Goal: Task Accomplishment & Management: Use online tool/utility

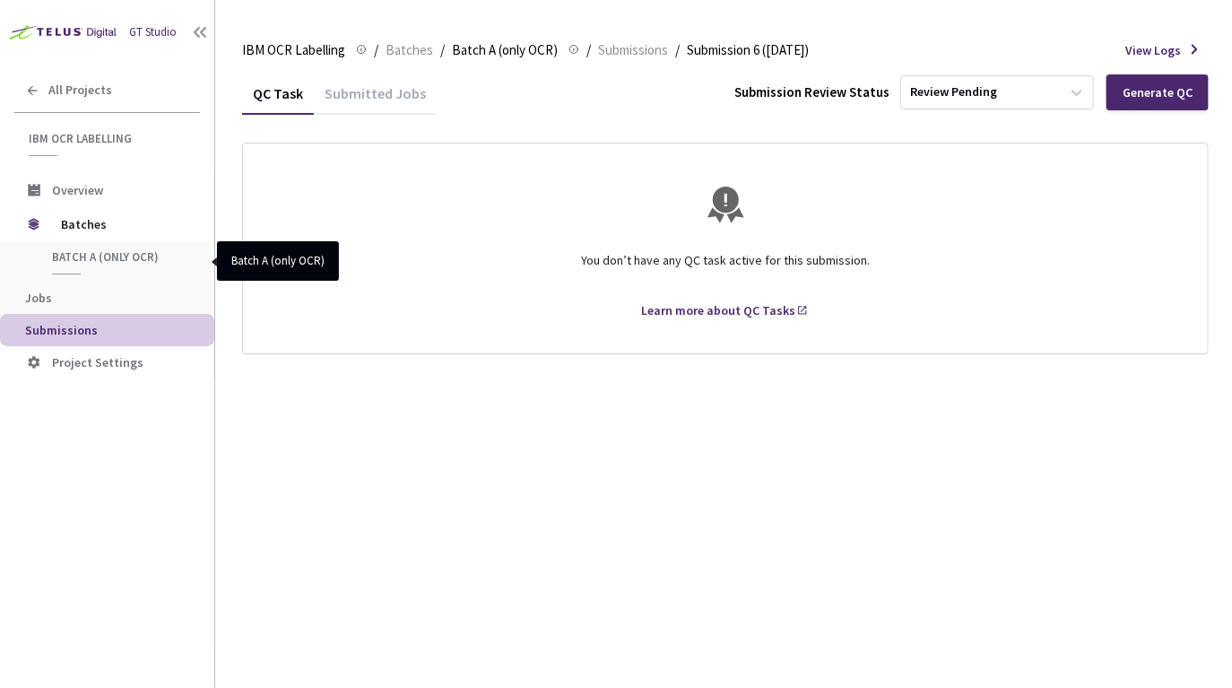
click at [91, 258] on span "Batch A (only OCR)" at bounding box center [118, 256] width 133 height 15
click at [87, 260] on span "Batch A (only OCR)" at bounding box center [118, 256] width 133 height 15
click at [1162, 94] on div "Generate QC" at bounding box center [1158, 92] width 70 height 14
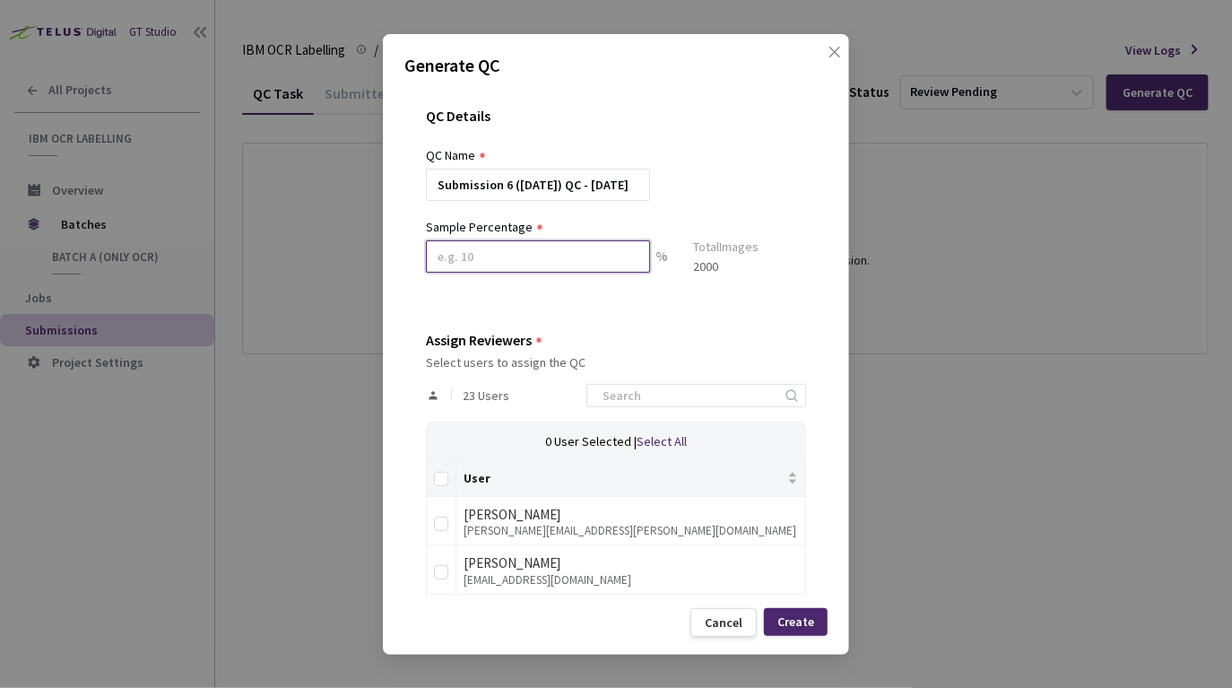
click at [470, 270] on input at bounding box center [538, 256] width 224 height 32
type input "1"
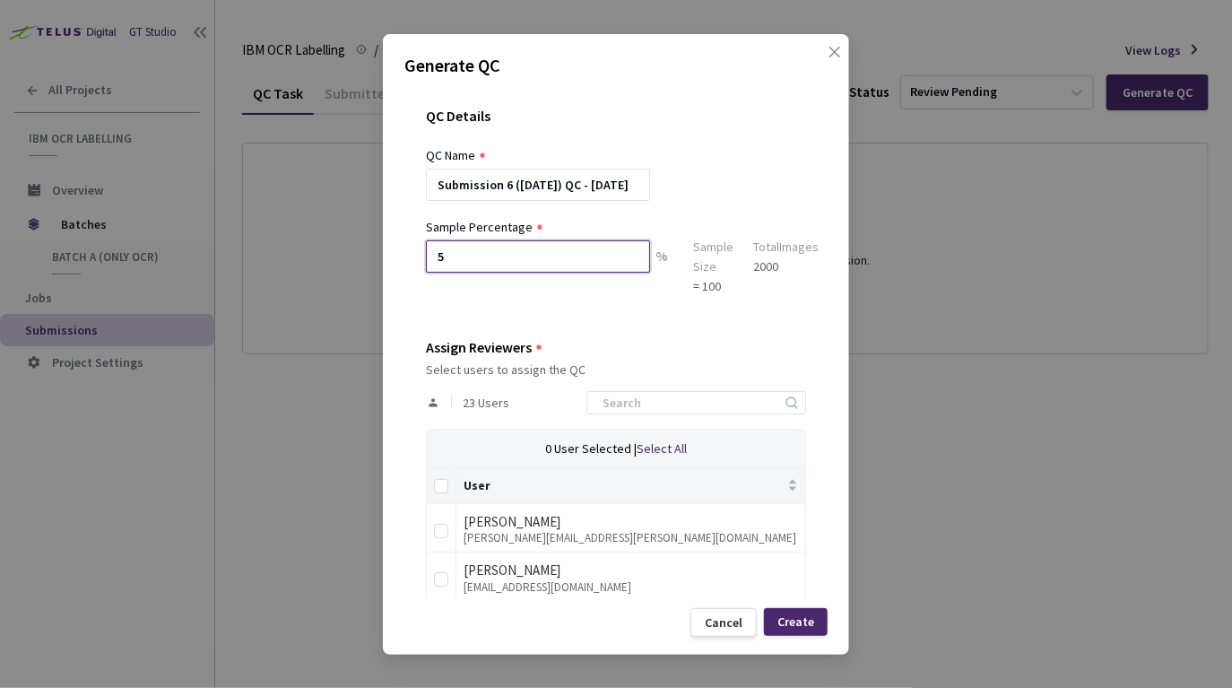
type input "5"
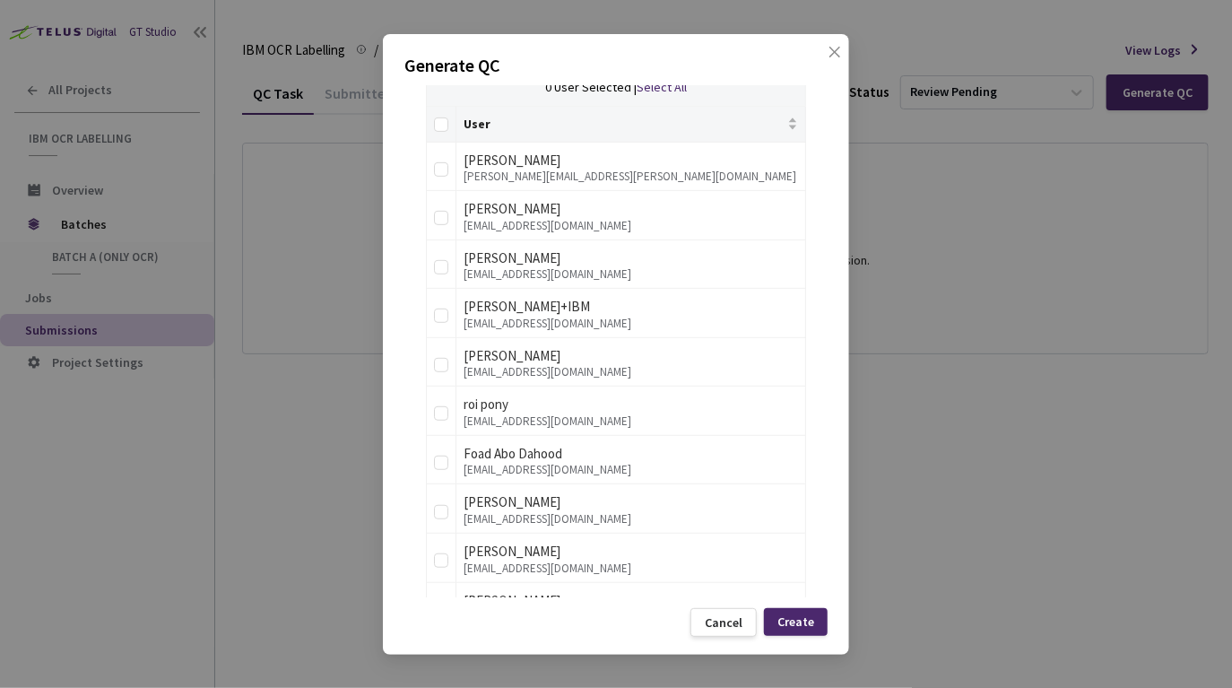
scroll to position [366, 0]
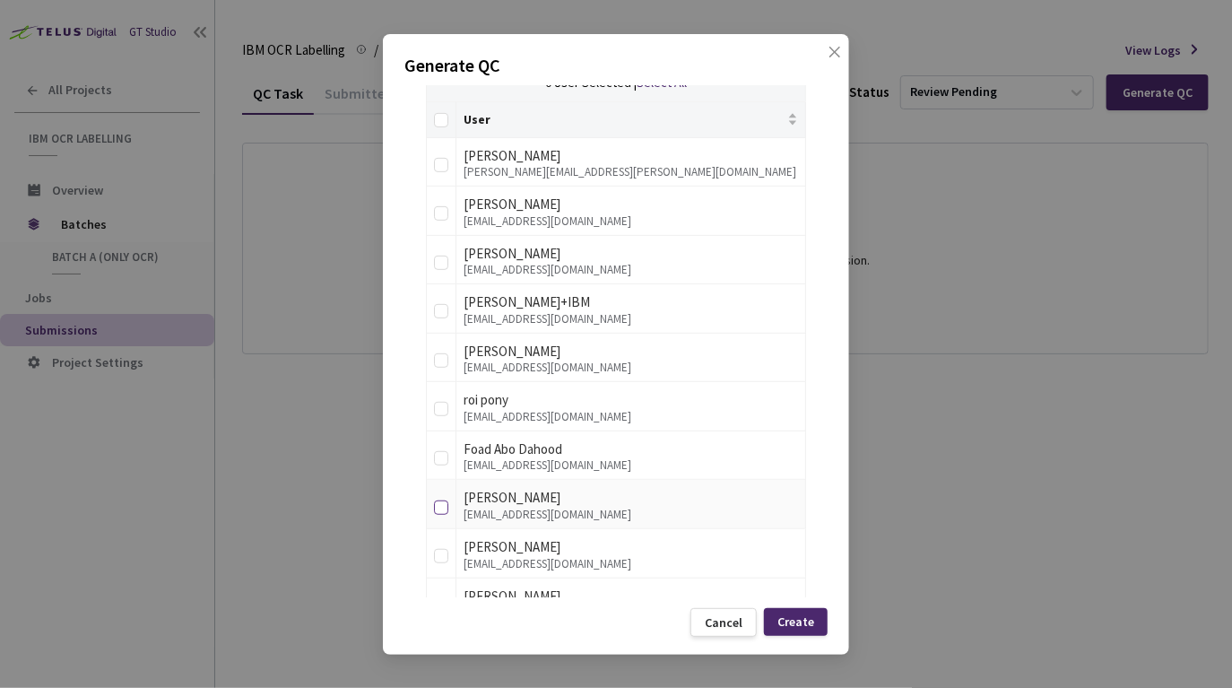
click at [446, 505] on input "checkbox" at bounding box center [441, 507] width 14 height 14
checkbox input "true"
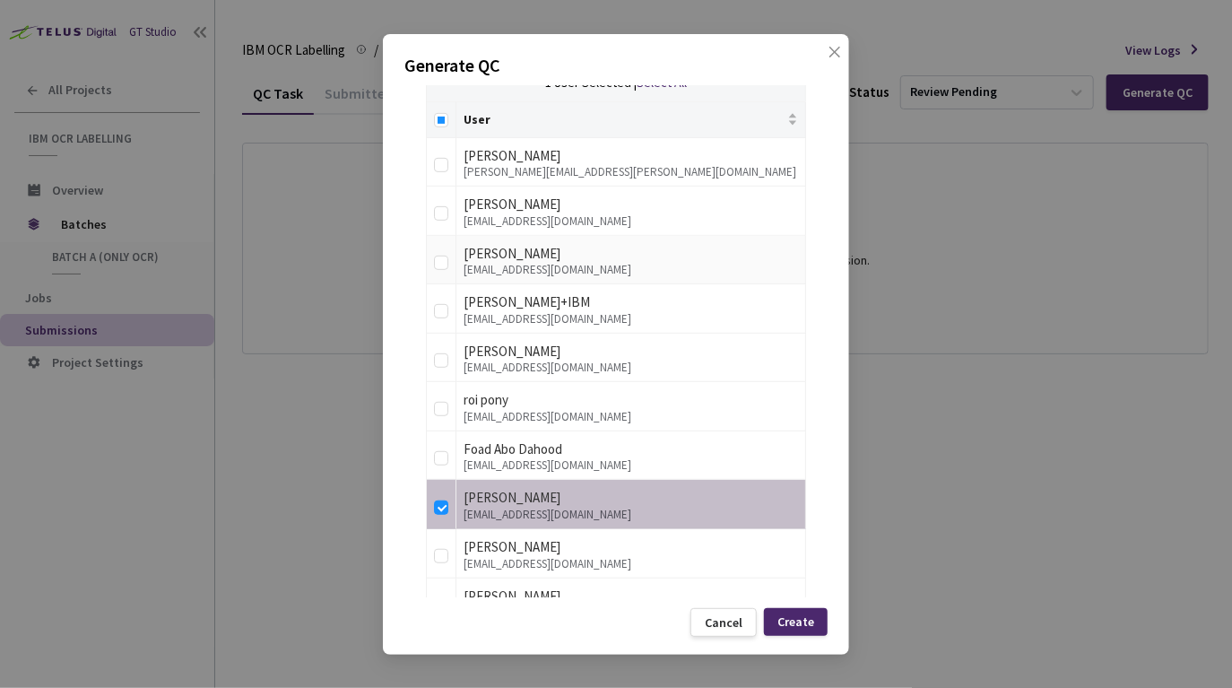
click at [470, 264] on div "inm@zurich.ibm.com" at bounding box center [631, 270] width 335 height 13
click at [438, 263] on input "checkbox" at bounding box center [441, 263] width 14 height 14
checkbox input "true"
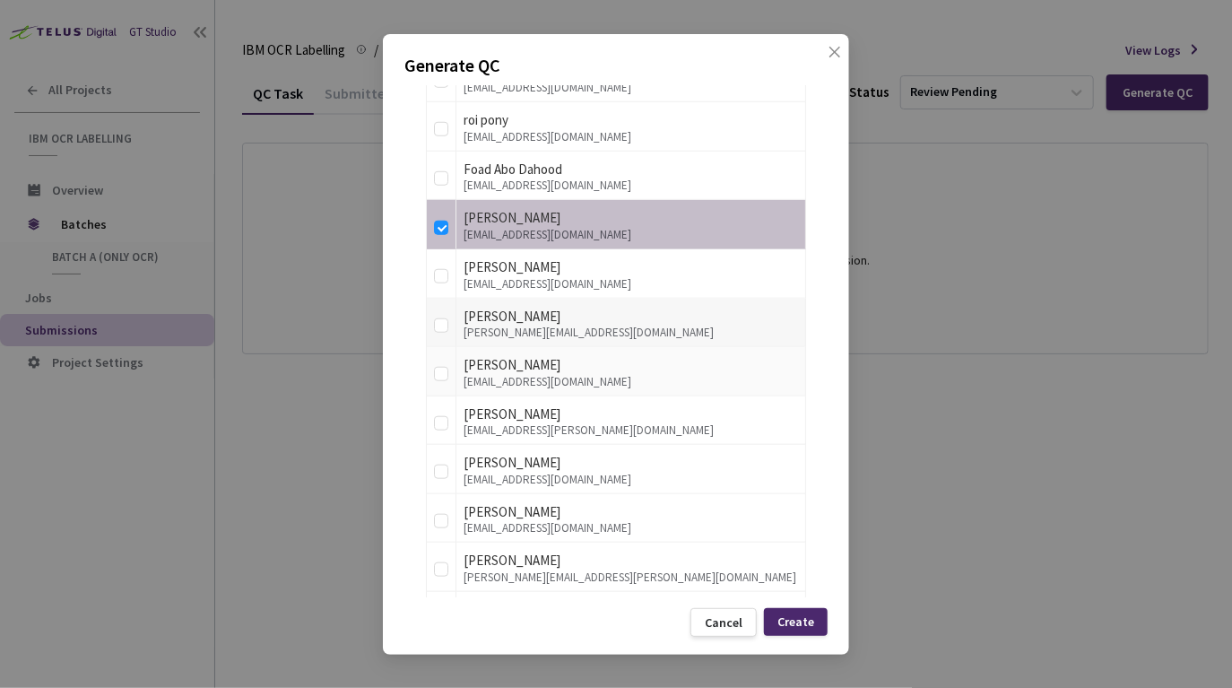
scroll to position [631, 0]
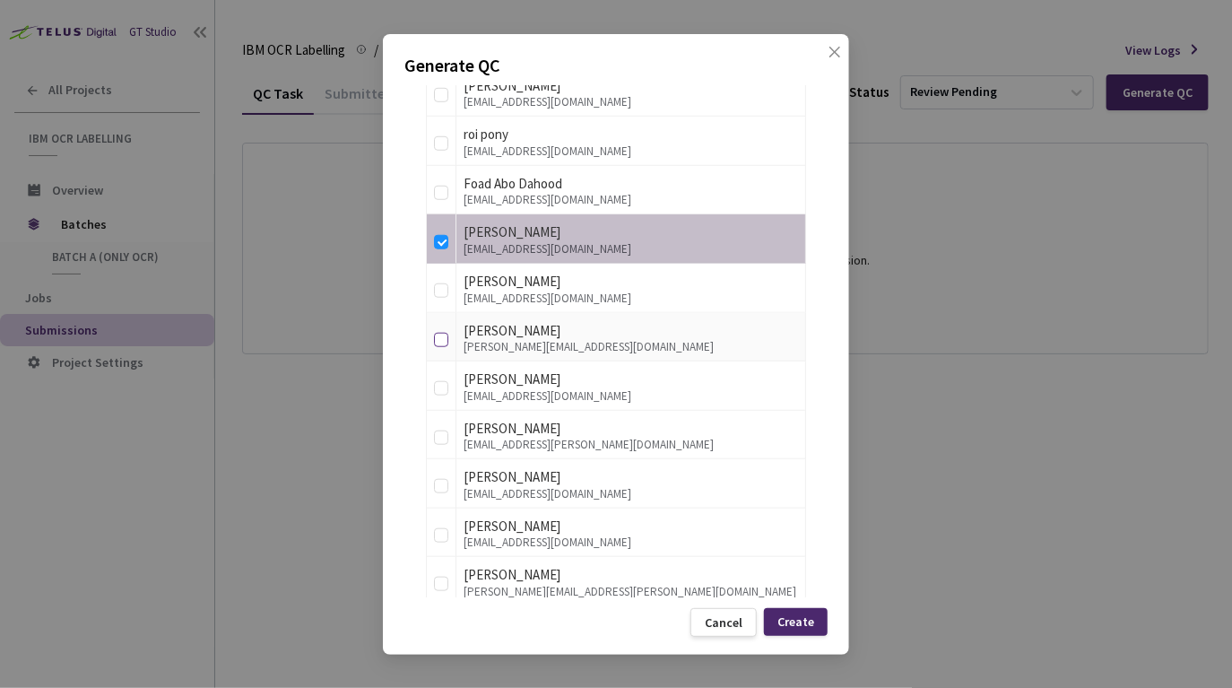
click at [444, 337] on input "checkbox" at bounding box center [441, 340] width 14 height 14
checkbox input "true"
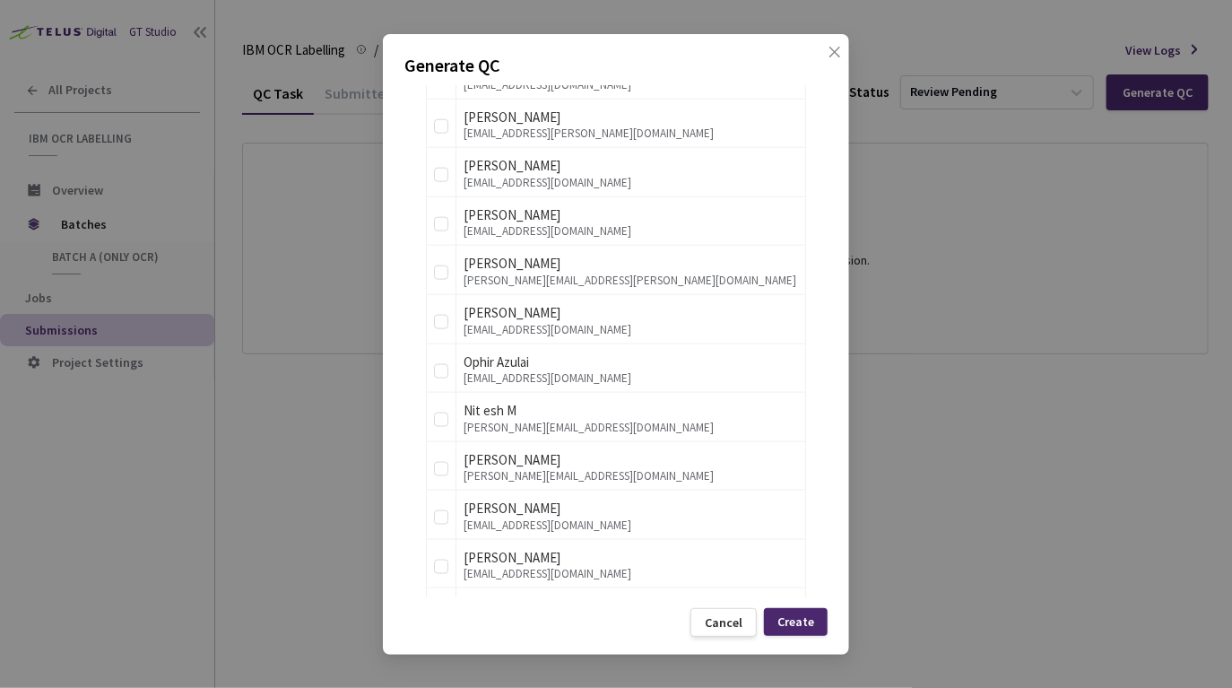
scroll to position [945, 0]
click at [441, 465] on input "checkbox" at bounding box center [441, 466] width 14 height 14
checkbox input "true"
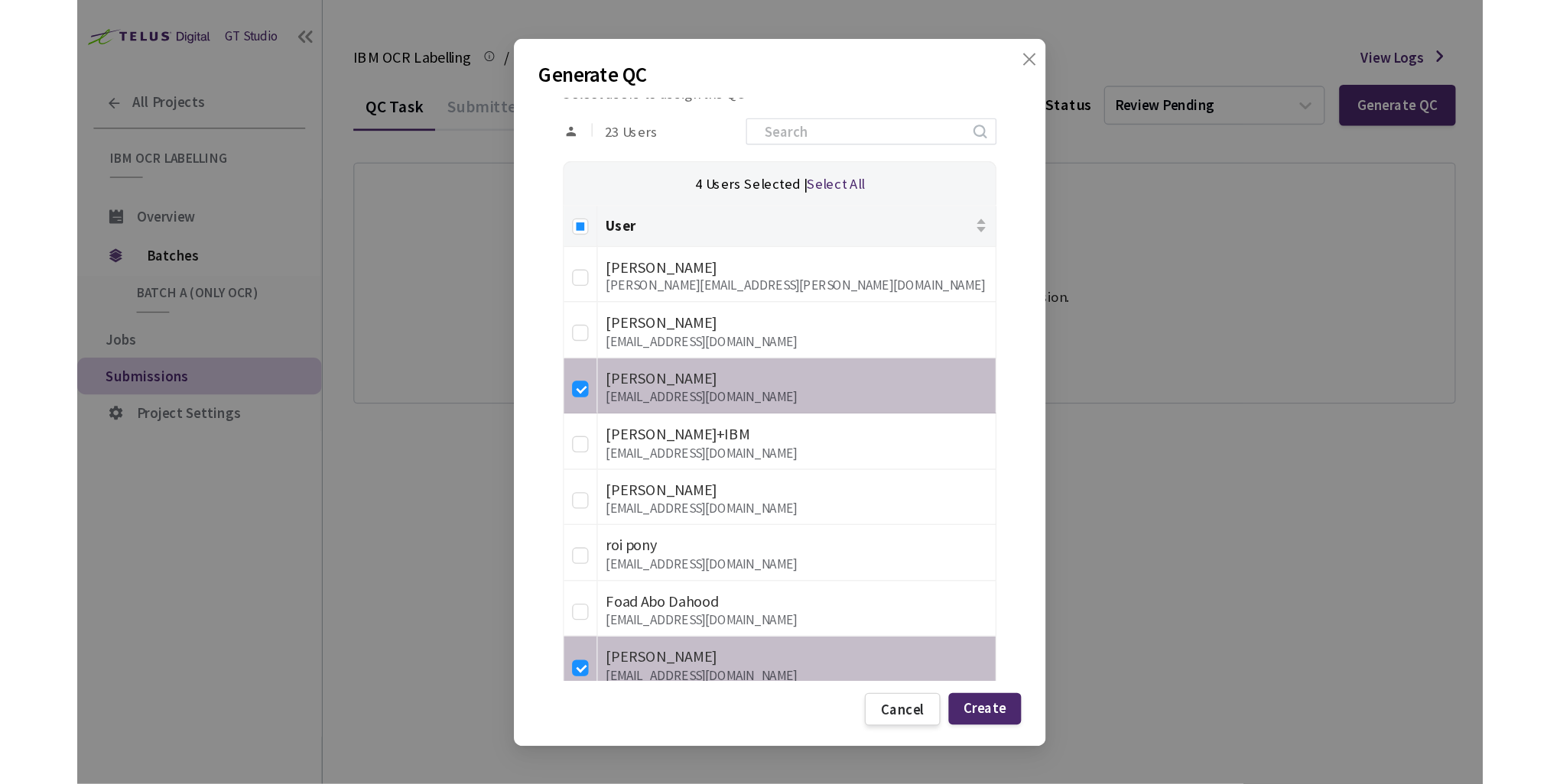
scroll to position [0, 0]
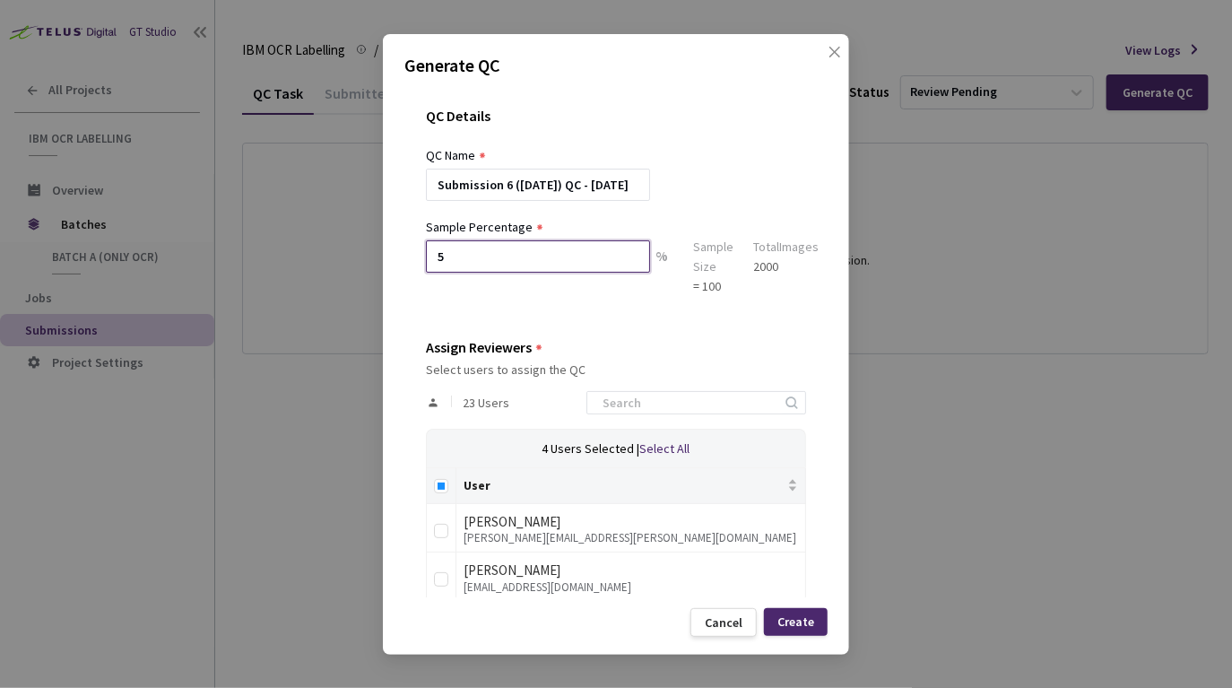
drag, startPoint x: 454, startPoint y: 261, endPoint x: 429, endPoint y: 264, distance: 25.3
click at [429, 264] on input "5" at bounding box center [538, 256] width 224 height 32
drag, startPoint x: 461, startPoint y: 261, endPoint x: 416, endPoint y: 261, distance: 44.8
click at [416, 261] on div "QC Details QC Name Submission 6 (19-9-25) QC - 01 Oct, 2025 Sample Percentage 1…" at bounding box center [615, 341] width 423 height 511
type input "5"
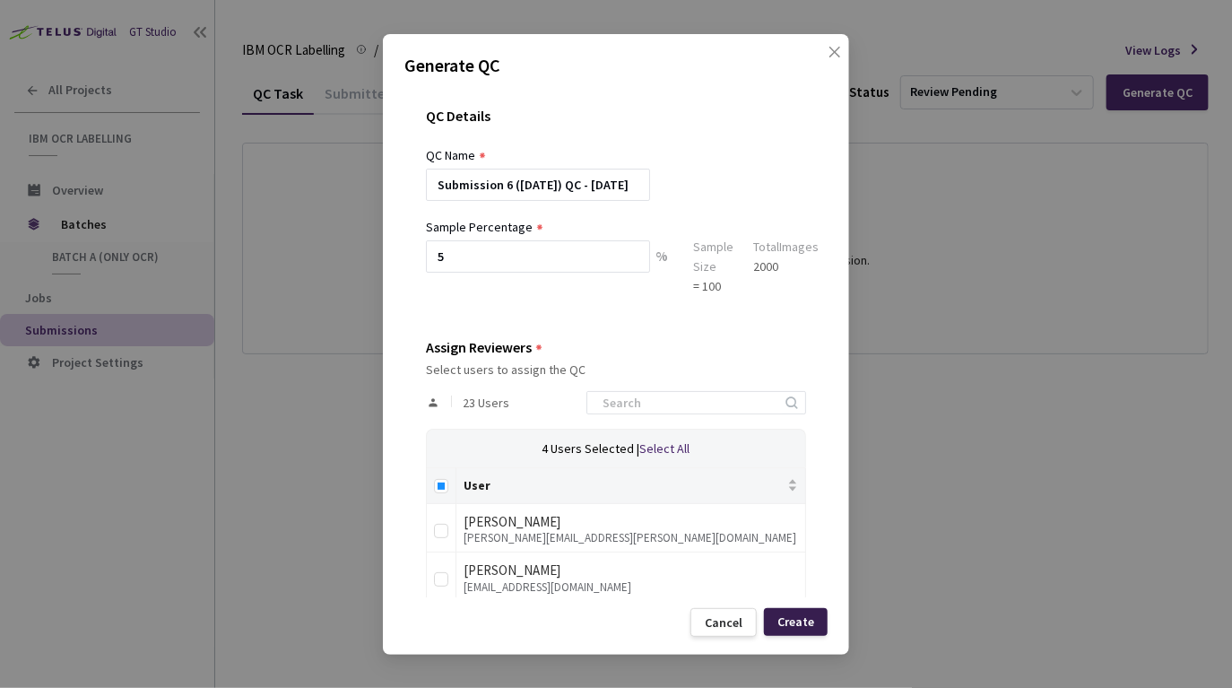
click at [795, 620] on div "Create" at bounding box center [796, 621] width 37 height 14
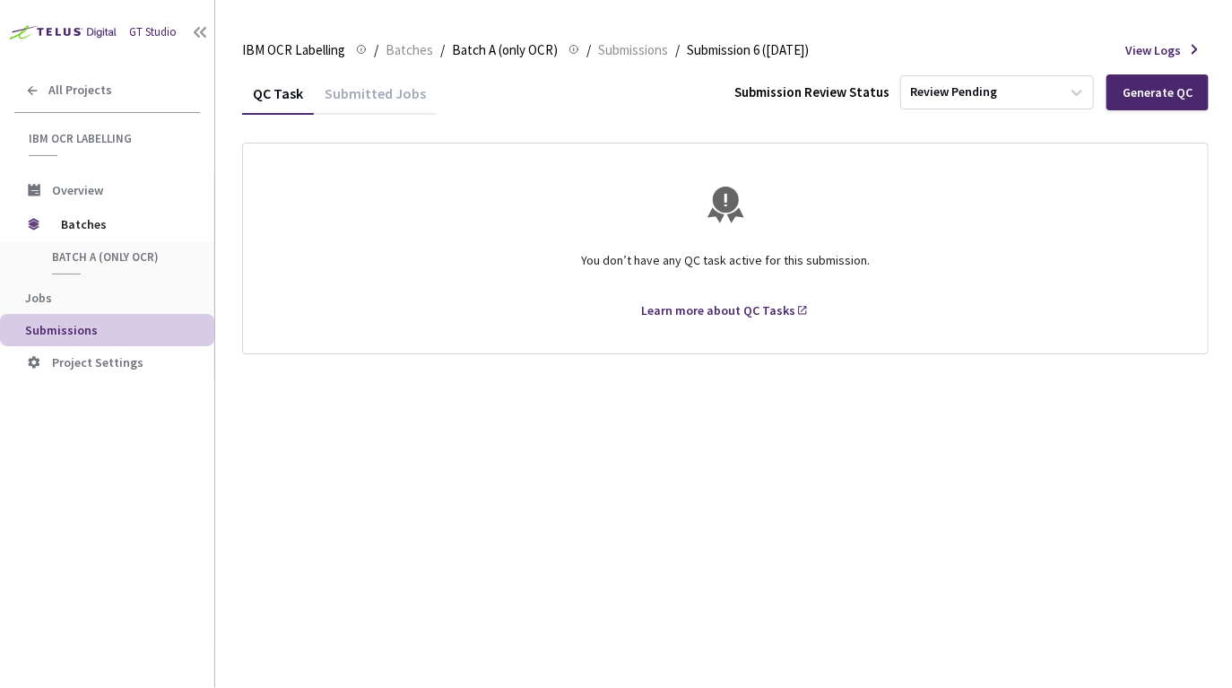
click at [356, 95] on div "Submitted Jobs" at bounding box center [375, 99] width 123 height 30
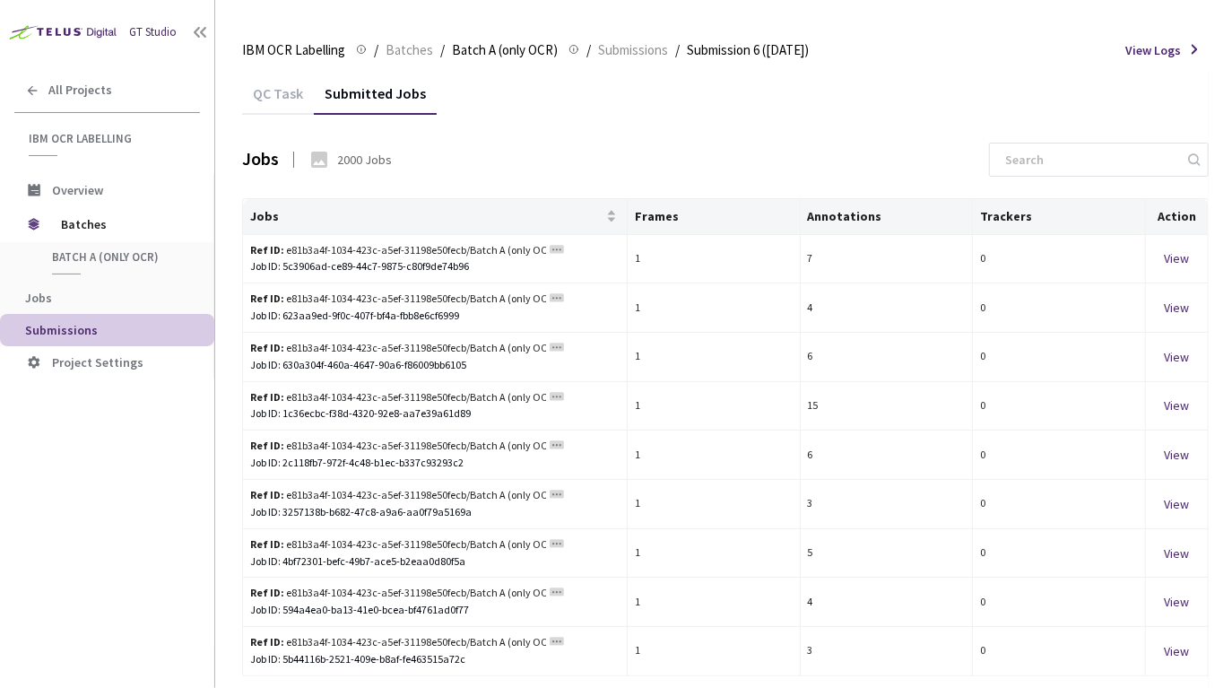
click at [280, 96] on div "QC Task" at bounding box center [278, 99] width 72 height 30
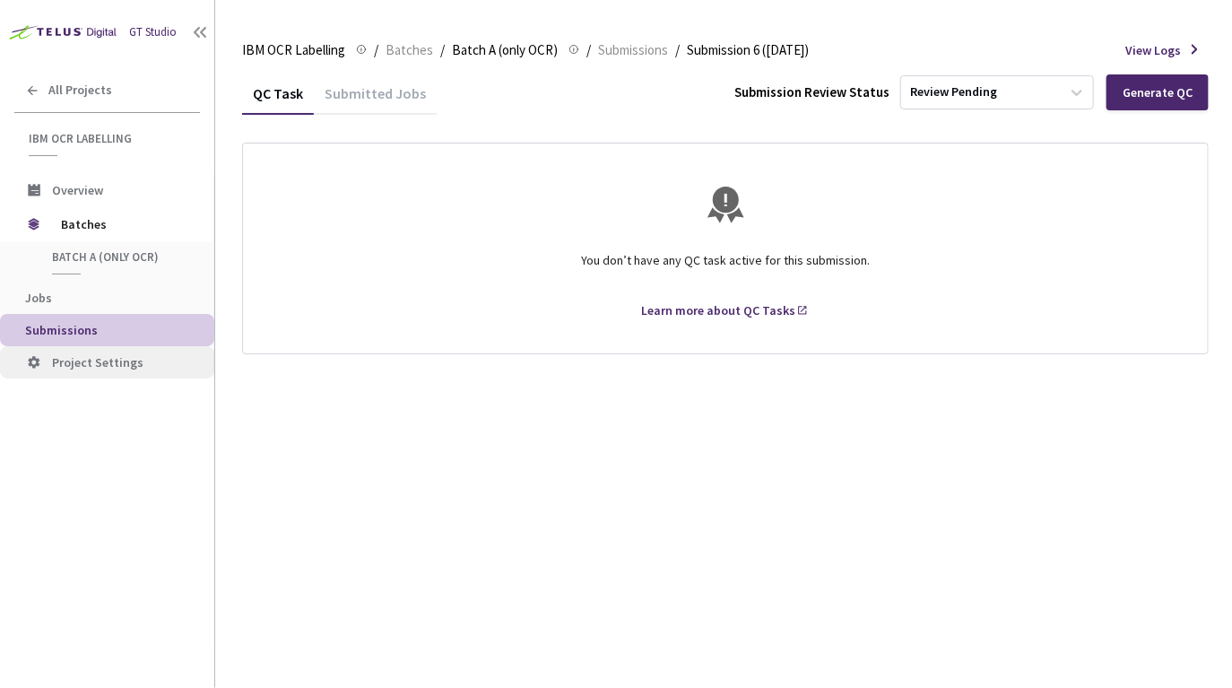
click at [83, 361] on span "Project Settings" at bounding box center [97, 362] width 91 height 16
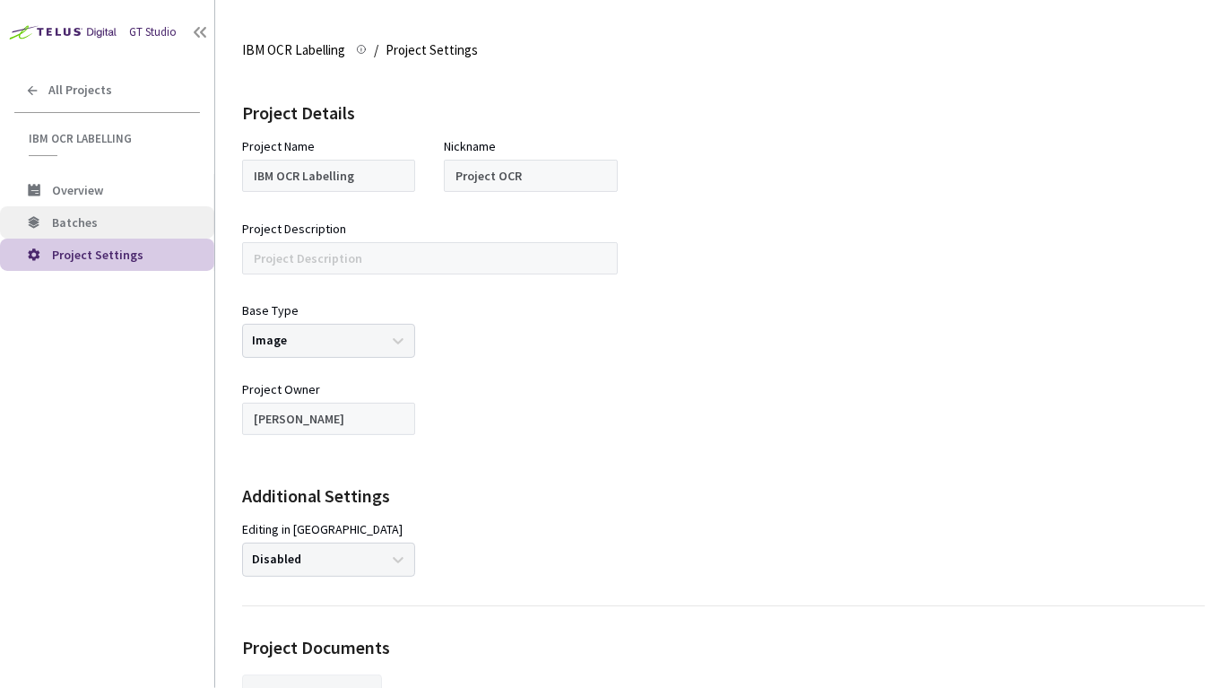
click at [65, 219] on span "Batches" at bounding box center [75, 222] width 46 height 16
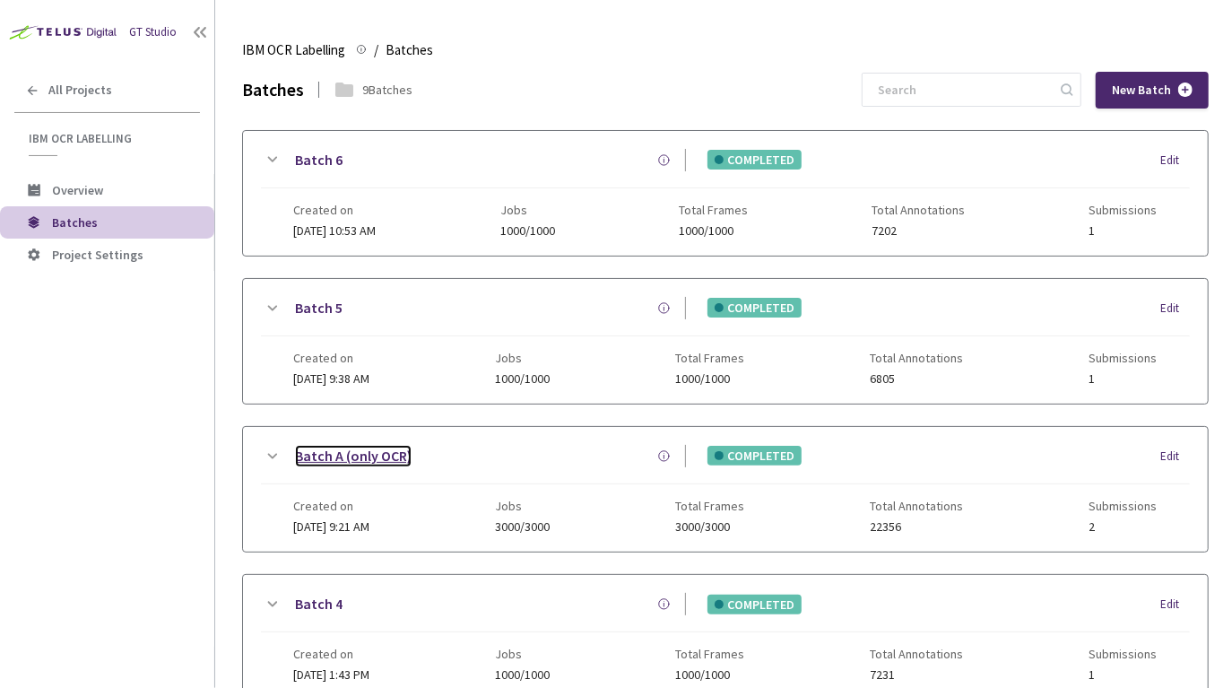
click at [318, 456] on link "Batch A (only OCR)" at bounding box center [353, 456] width 117 height 22
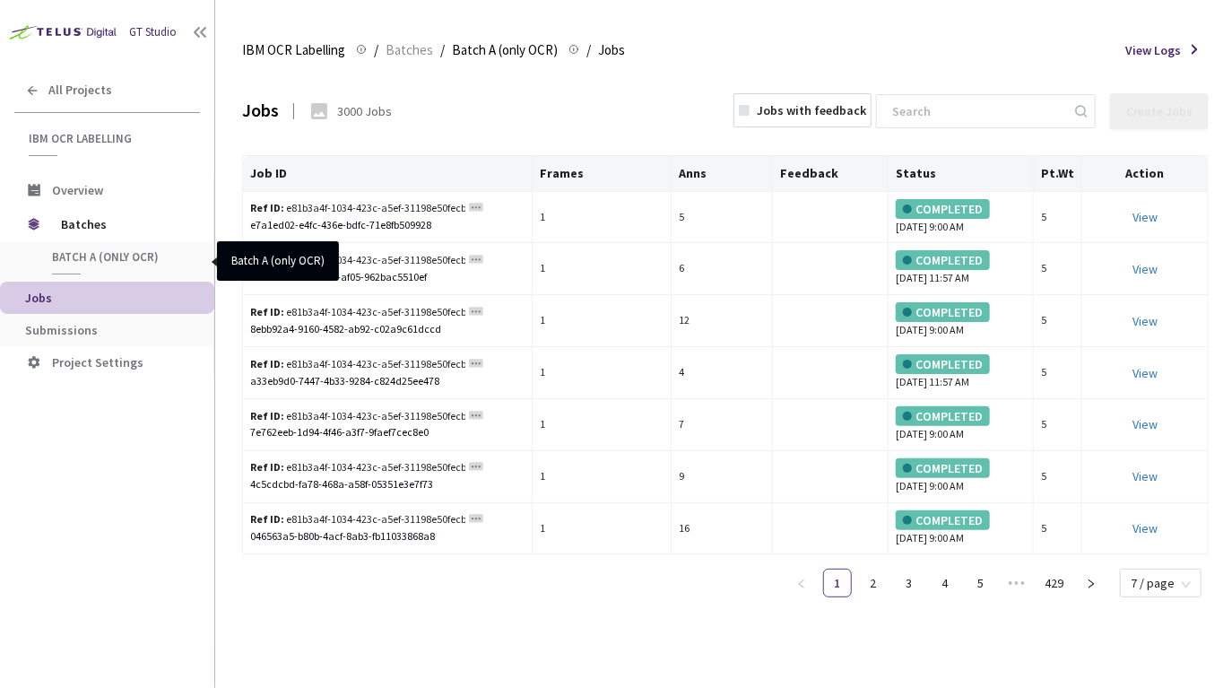
click at [98, 258] on span "Batch A (only OCR)" at bounding box center [118, 256] width 133 height 15
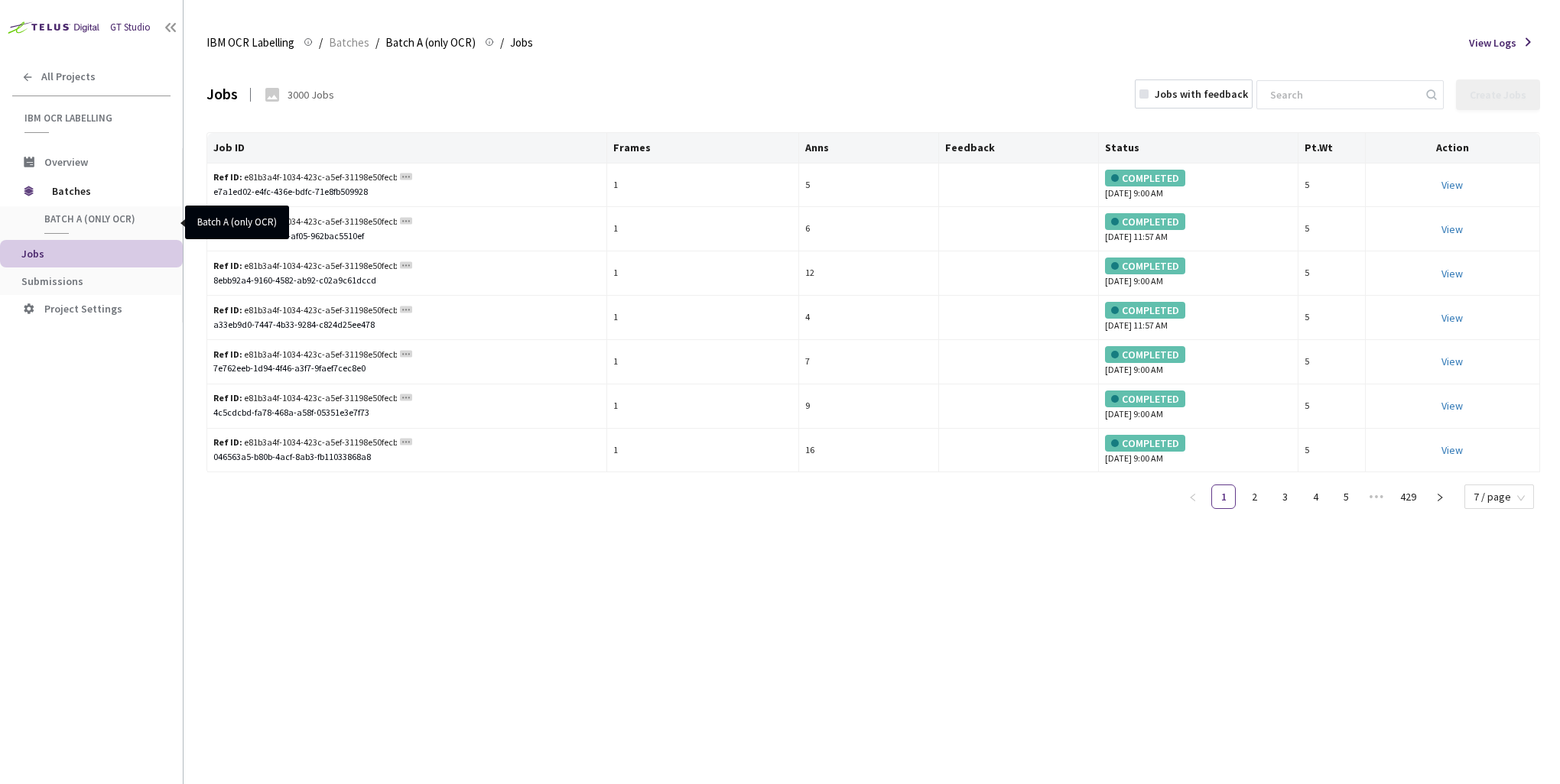
click at [64, 219] on span "Batch A (only OCR)" at bounding box center [101, 218] width 113 height 13
click at [63, 194] on span "Batches" at bounding box center [104, 191] width 105 height 31
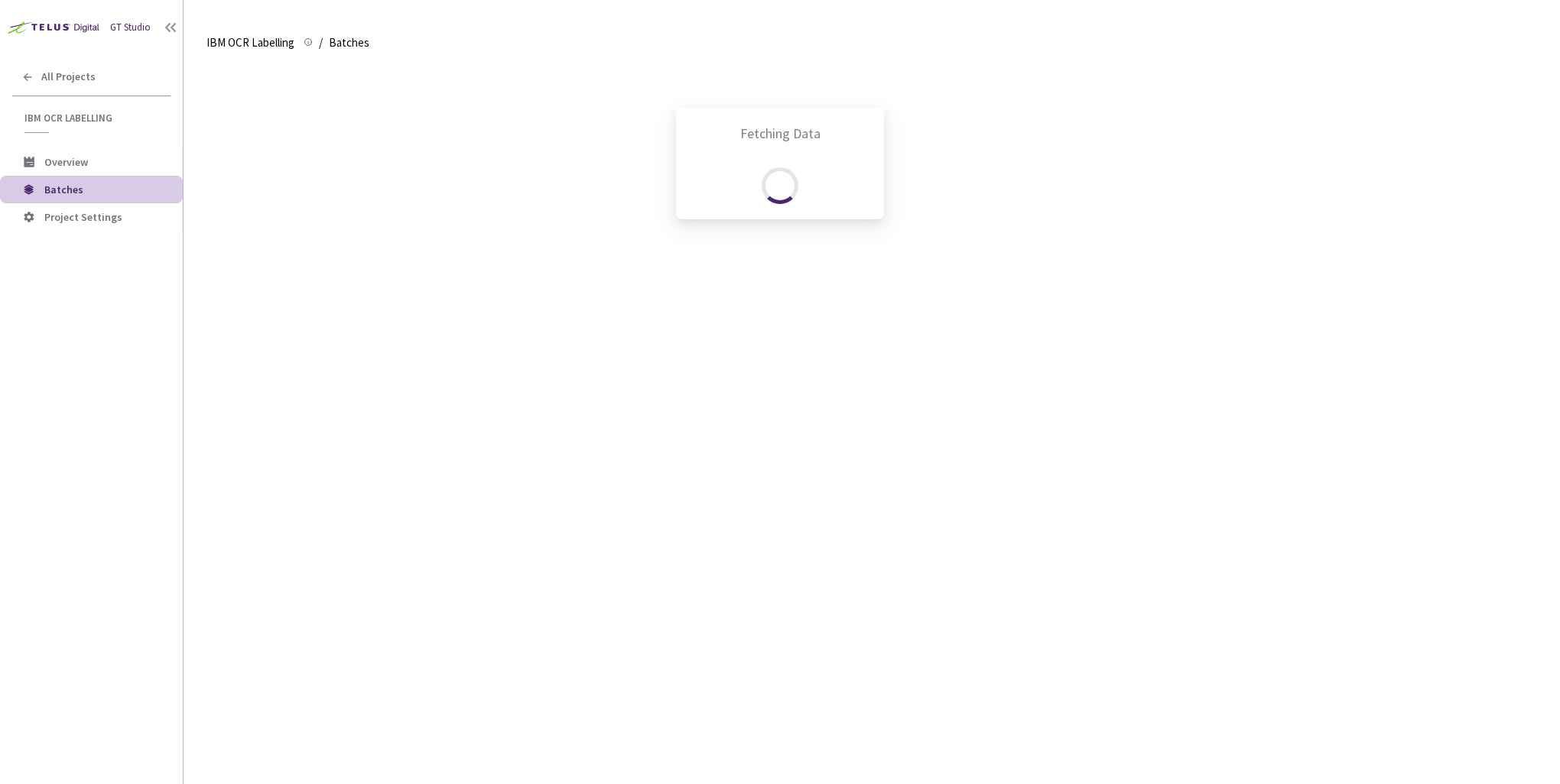
scroll to position [317, 0]
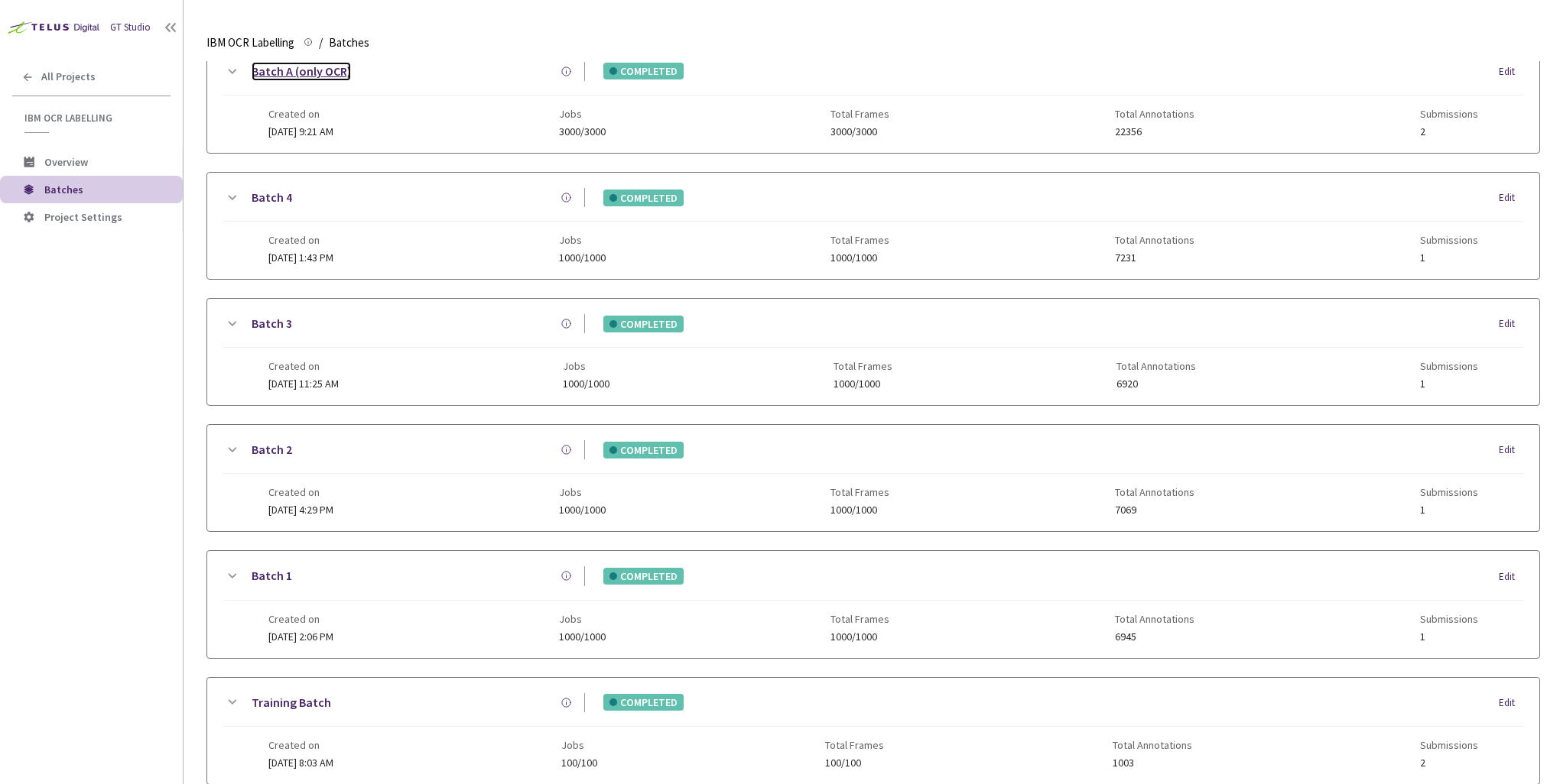
click at [280, 72] on link "Batch A (only OCR)" at bounding box center [301, 72] width 100 height 19
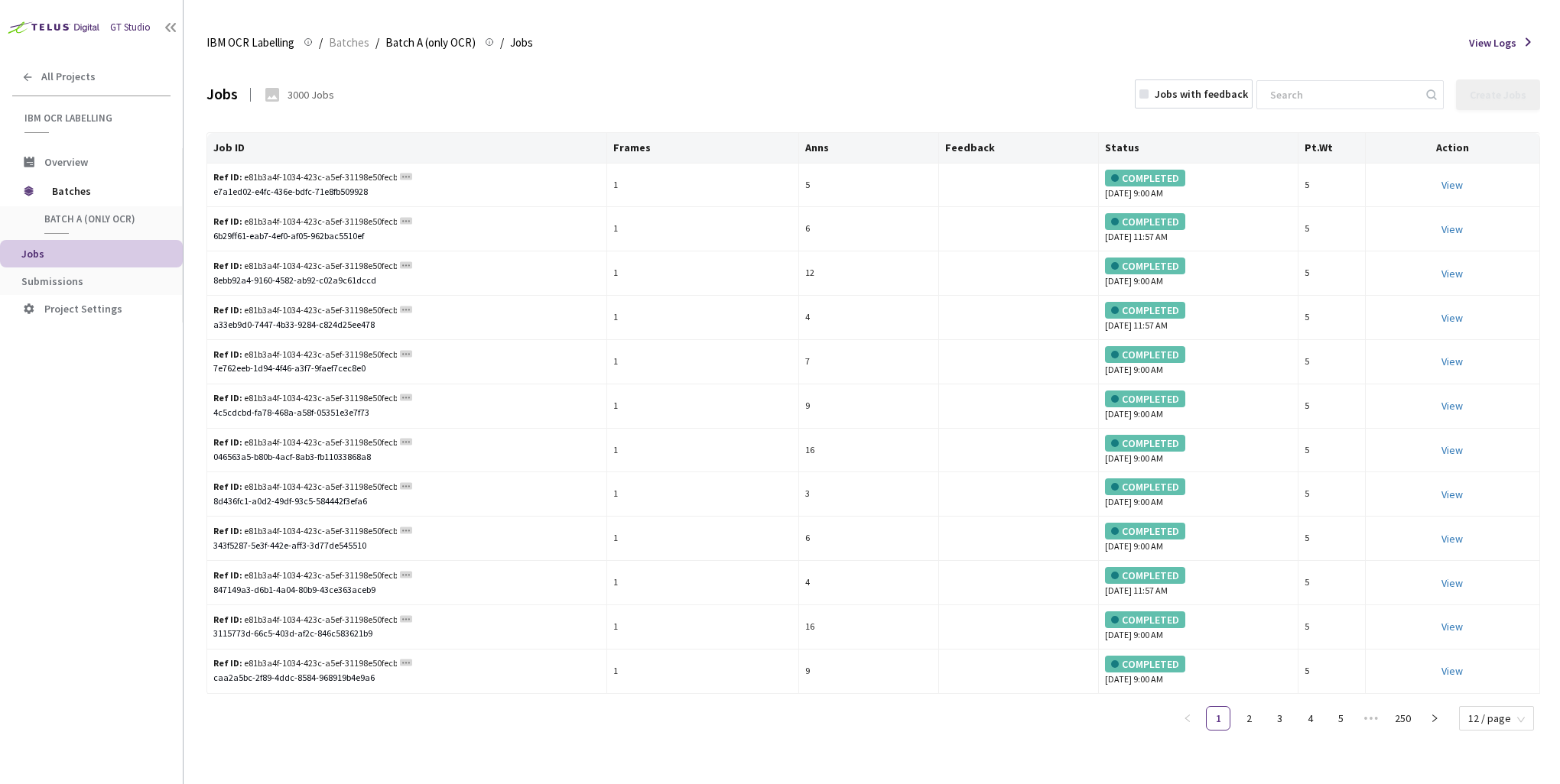
click at [1049, 47] on span "View Logs" at bounding box center [1493, 43] width 48 height 15
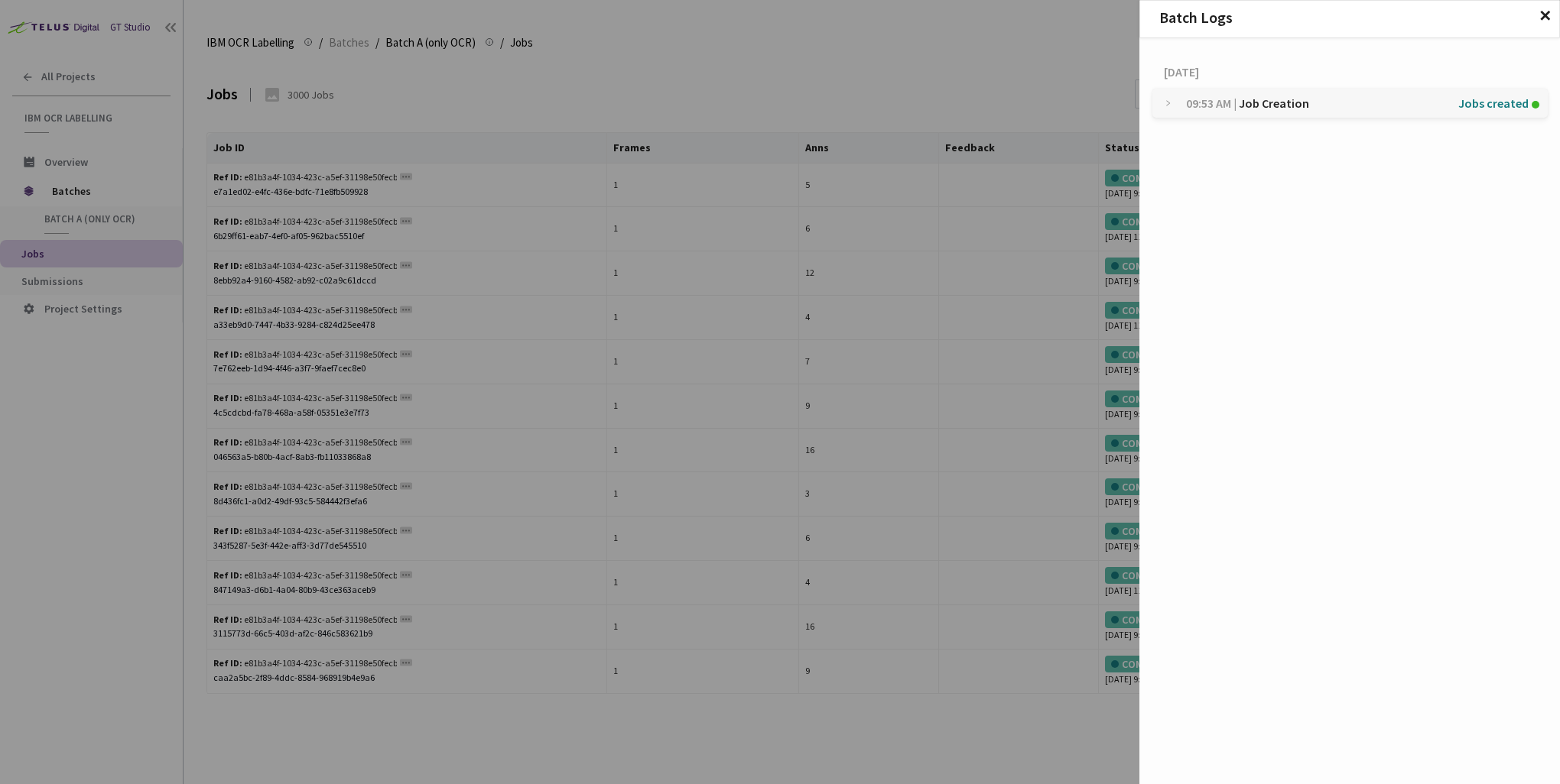
click at [1049, 20] on span "✕" at bounding box center [1544, 16] width 13 height 17
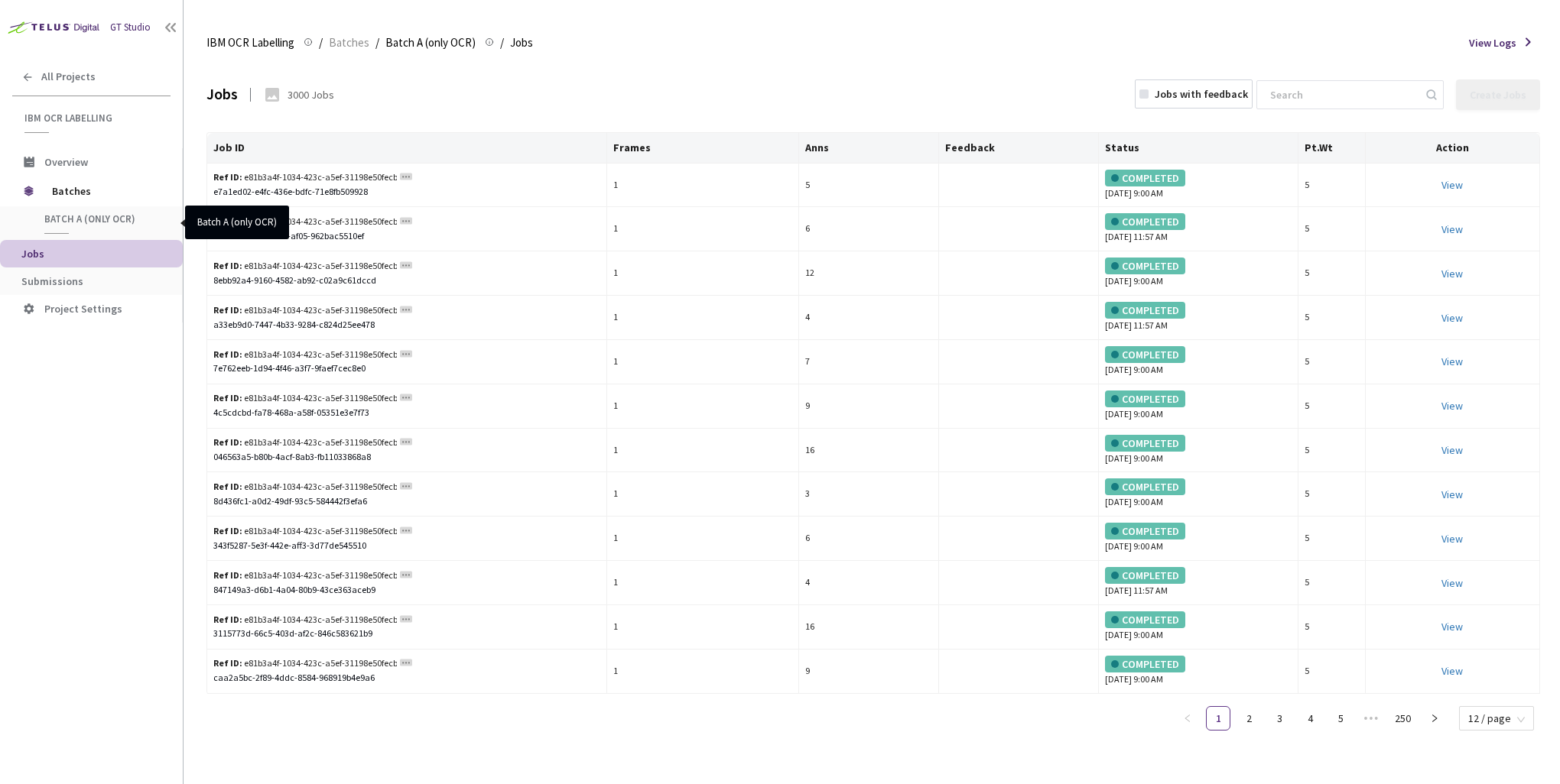
click at [87, 222] on span "Batch A (only OCR)" at bounding box center [101, 218] width 113 height 13
click at [66, 191] on span "Batches" at bounding box center [104, 191] width 105 height 31
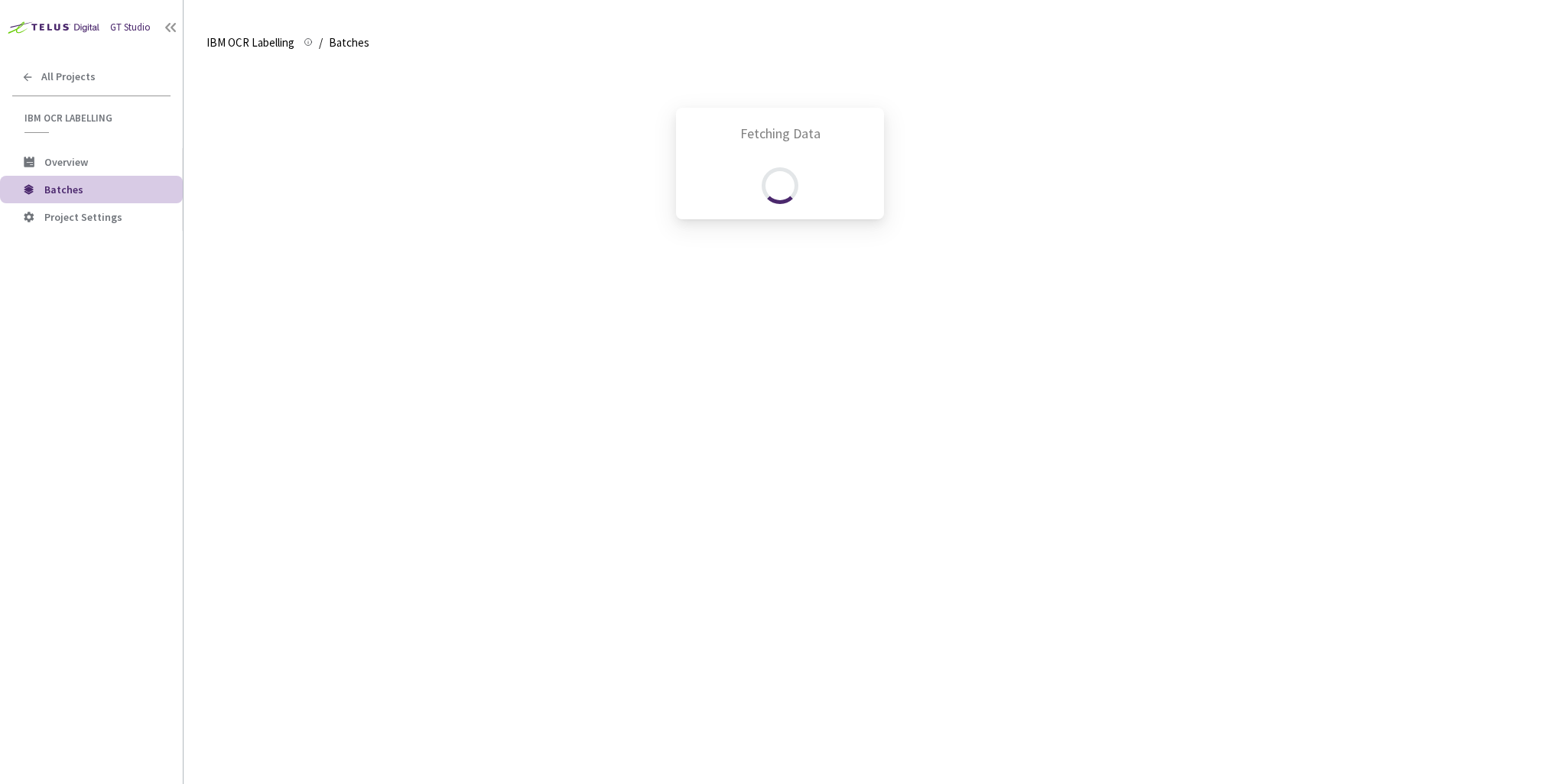
scroll to position [317, 0]
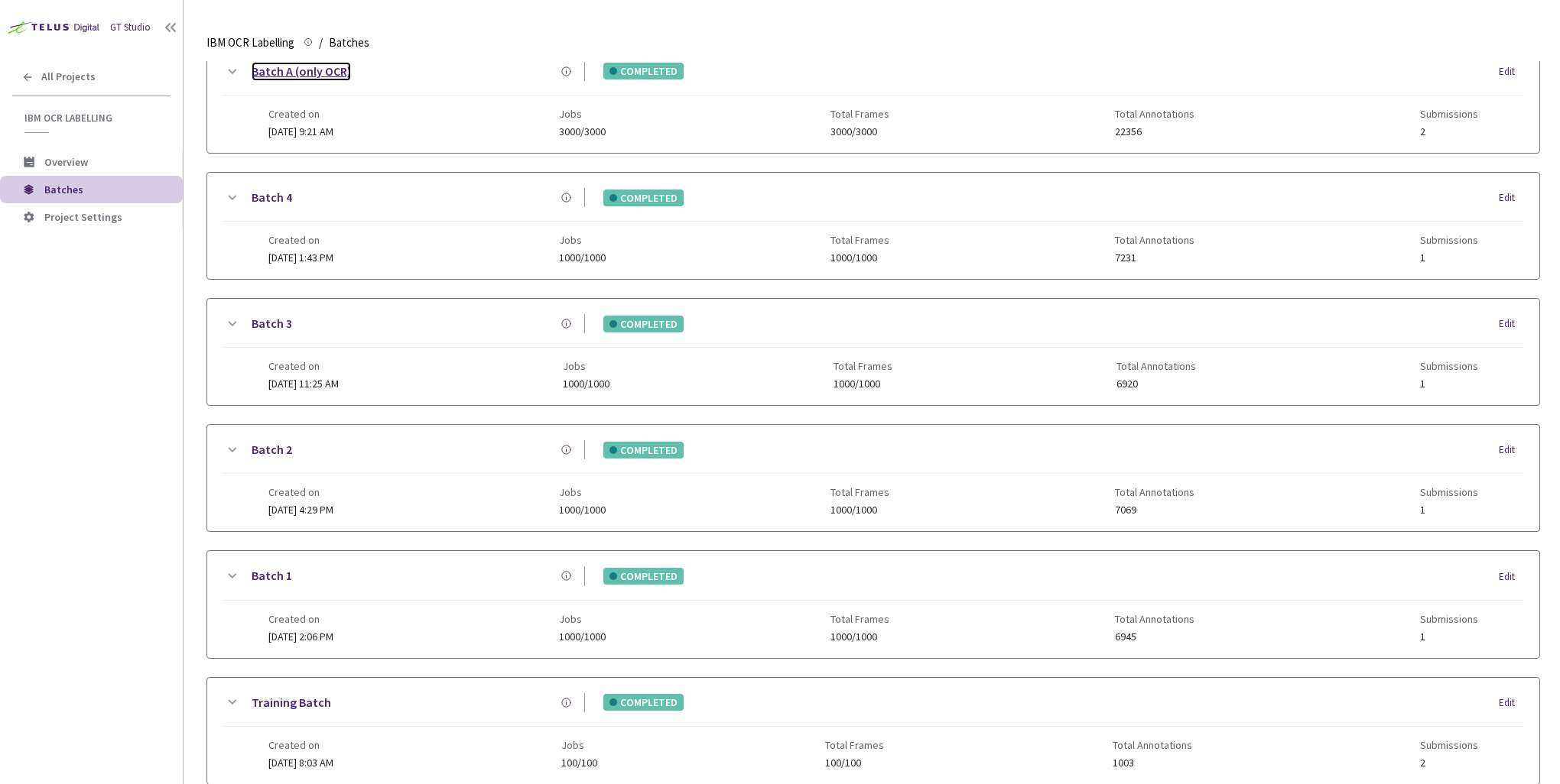
click at [315, 71] on link "Batch A (only OCR)" at bounding box center [301, 72] width 100 height 19
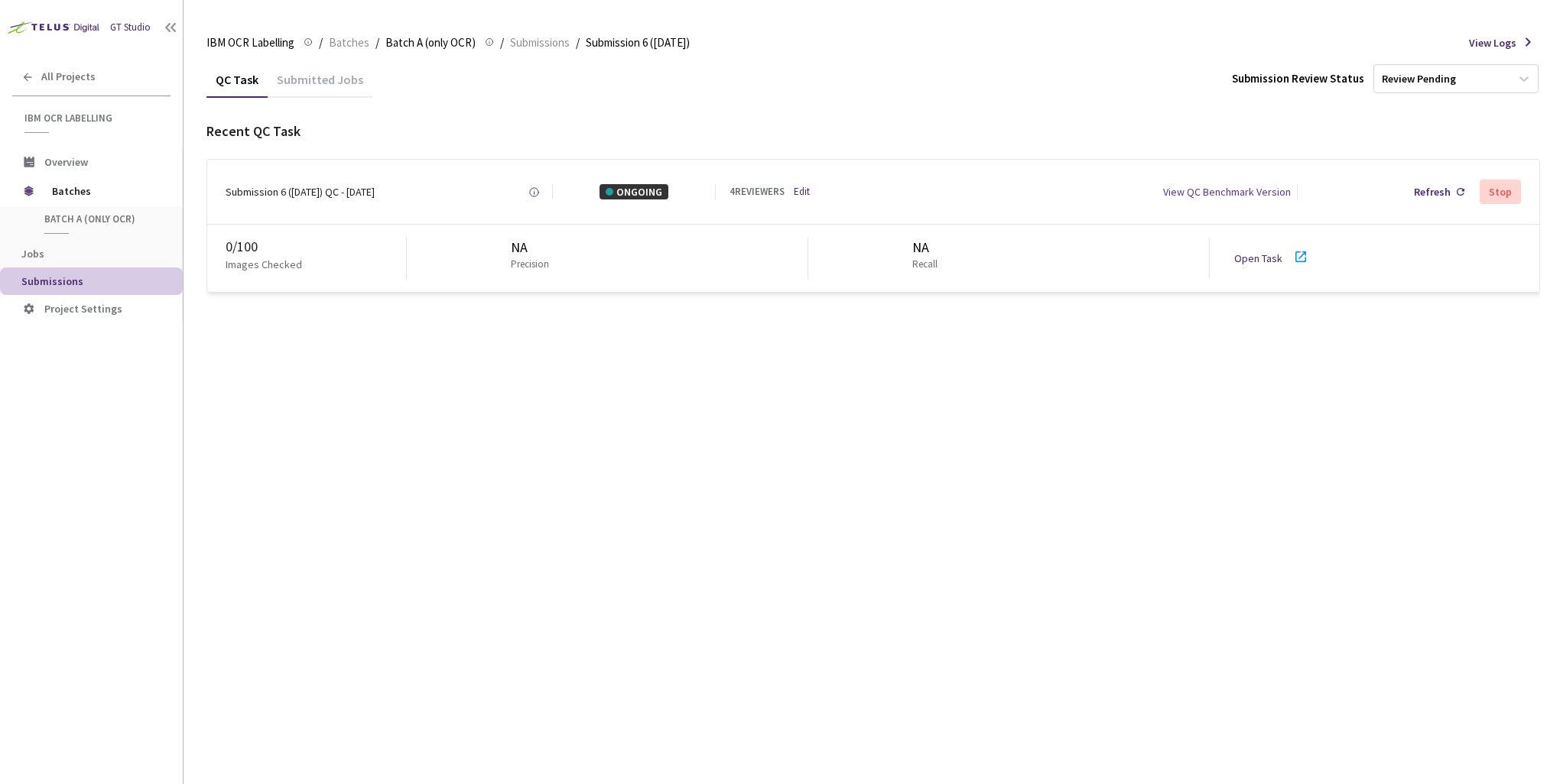
click at [248, 236] on div "0 / 100 Images Checked NA Precision NA Recall Open Task" at bounding box center [873, 258] width 1332 height 67
click at [1299, 256] on icon at bounding box center [1300, 257] width 11 height 11
